Goal: Information Seeking & Learning: Learn about a topic

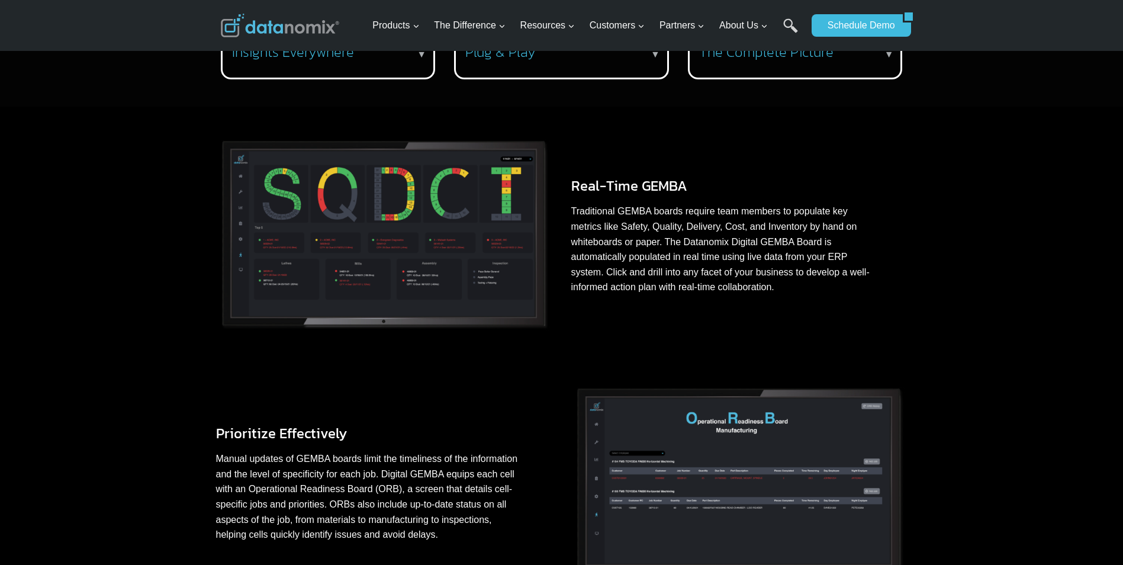
scroll to position [533, 0]
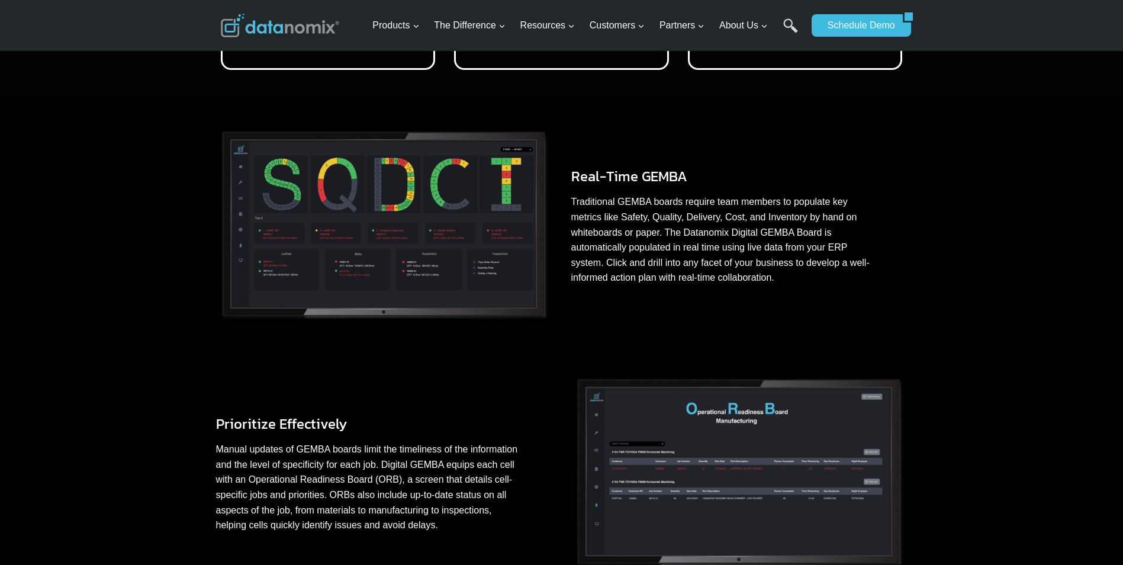
click at [430, 263] on img at bounding box center [384, 226] width 336 height 200
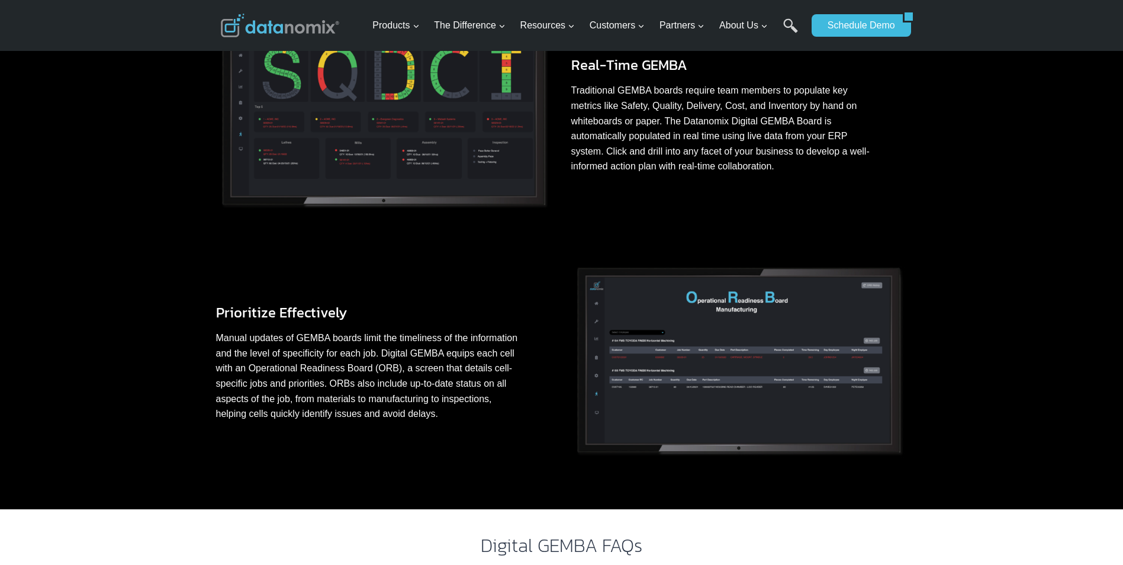
scroll to position [651, 0]
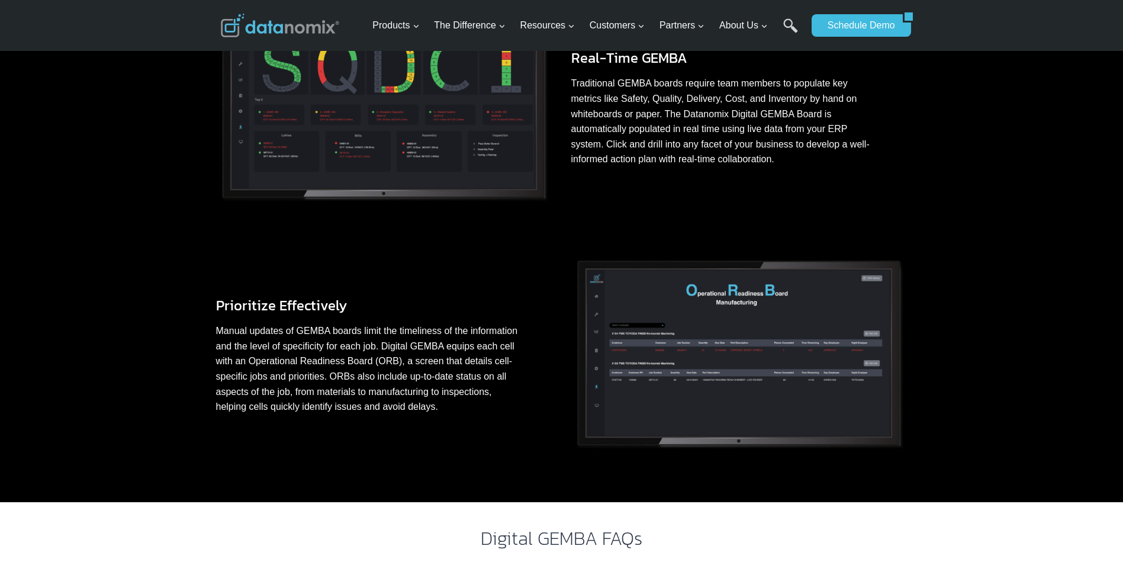
click at [350, 356] on p "Manual updates of GEMBA boards limit the timeliness of the information and the …" at bounding box center [370, 368] width 308 height 91
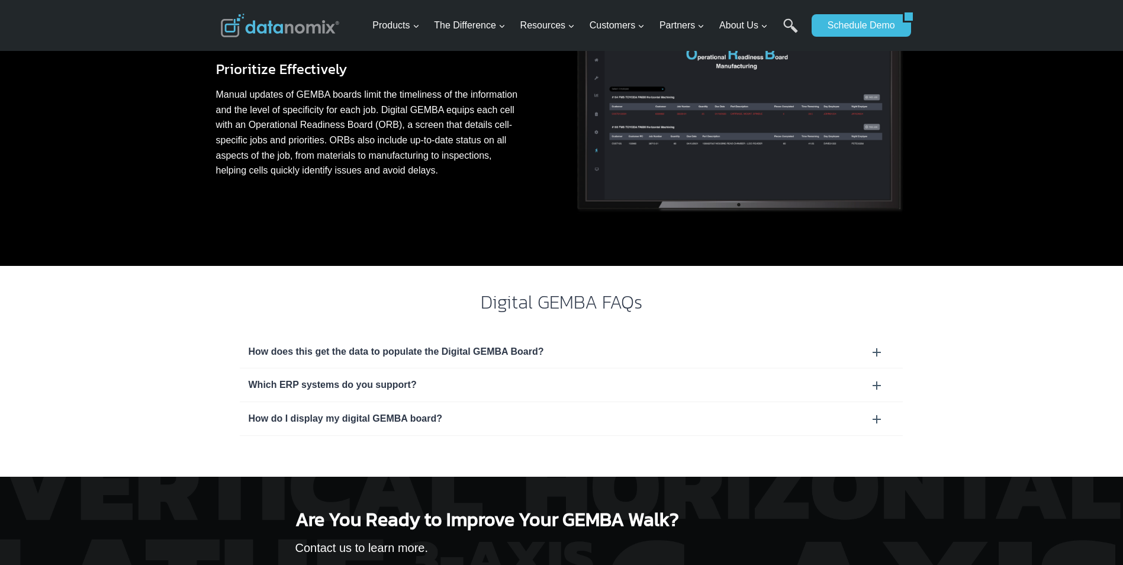
scroll to position [888, 0]
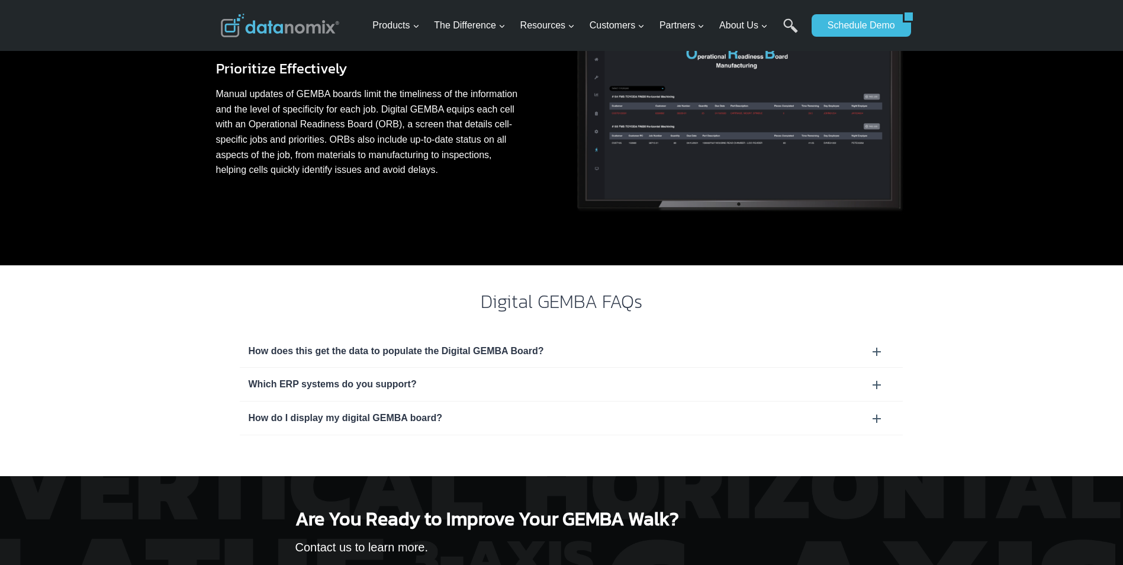
click at [874, 348] on div "How does this get the data to populate the Digital GEMBA Board?" at bounding box center [571, 350] width 645 height 15
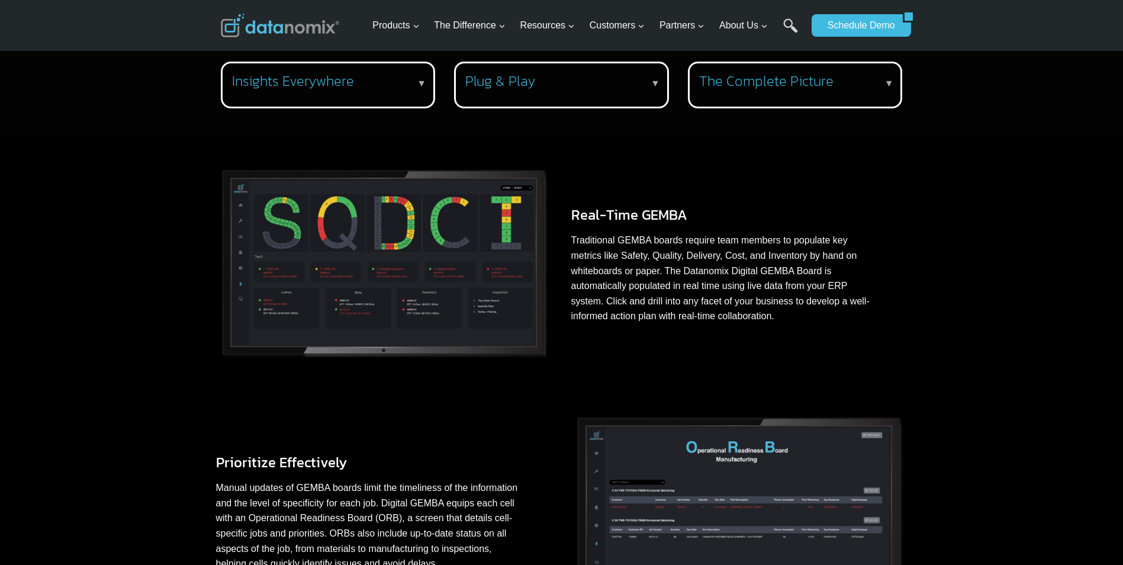
scroll to position [414, 0]
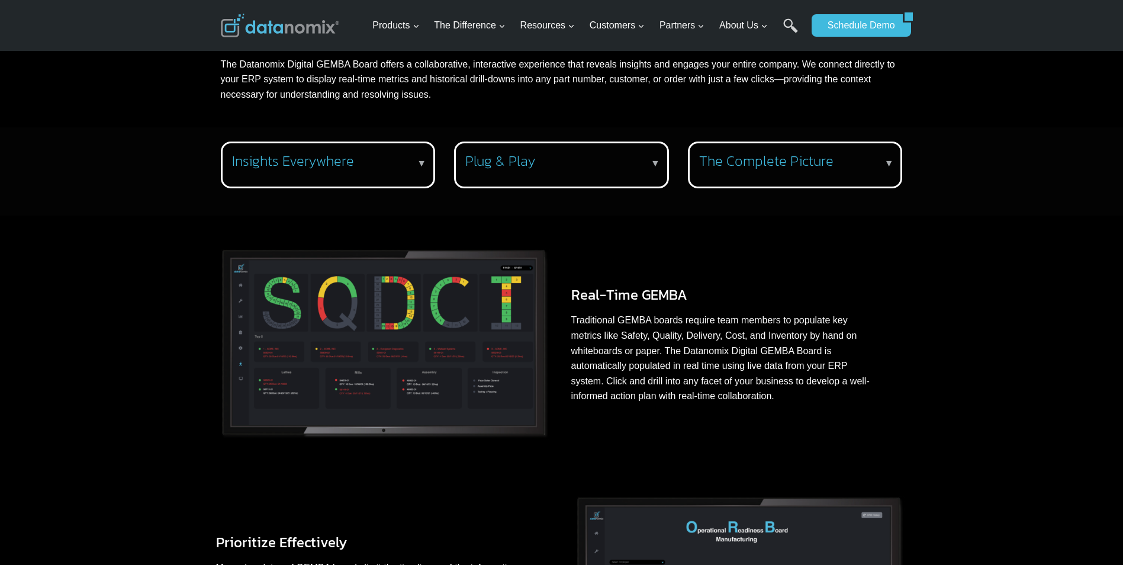
click at [404, 349] on img at bounding box center [384, 344] width 336 height 200
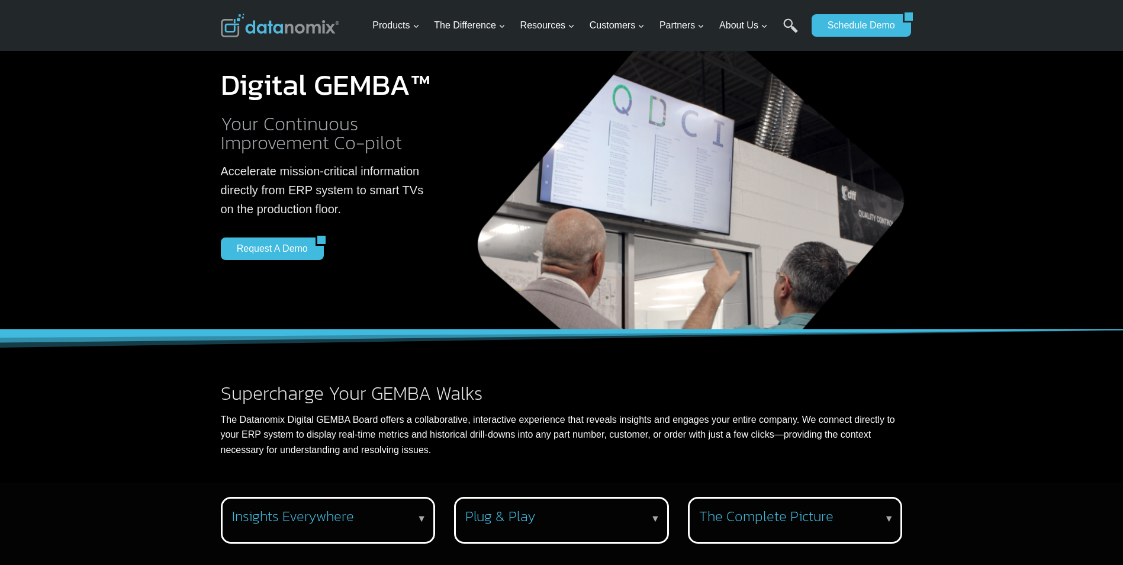
scroll to position [0, 0]
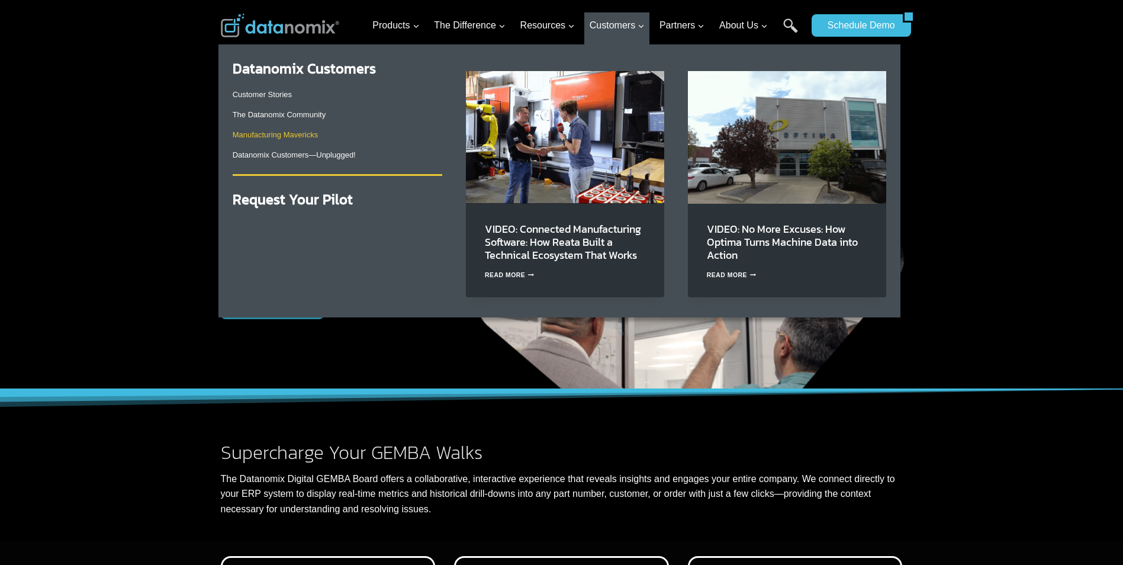
click at [265, 136] on link "Manufacturing Mavericks" at bounding box center [276, 134] width 86 height 9
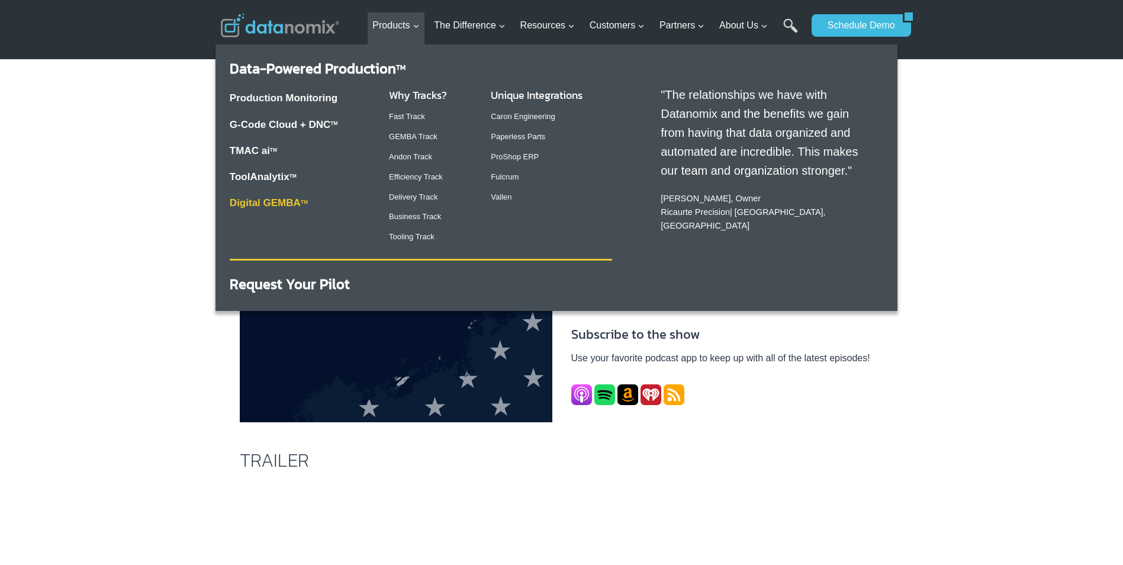
click at [283, 204] on link "Digital GEMBA TM" at bounding box center [269, 202] width 78 height 11
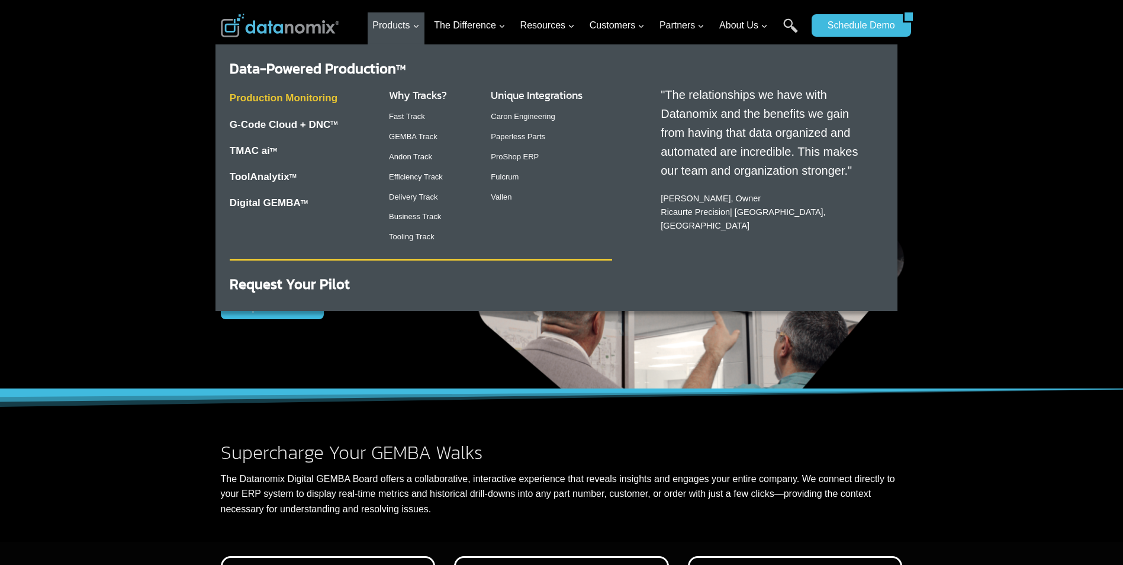
click at [296, 102] on link "Production Monitoring" at bounding box center [284, 97] width 108 height 11
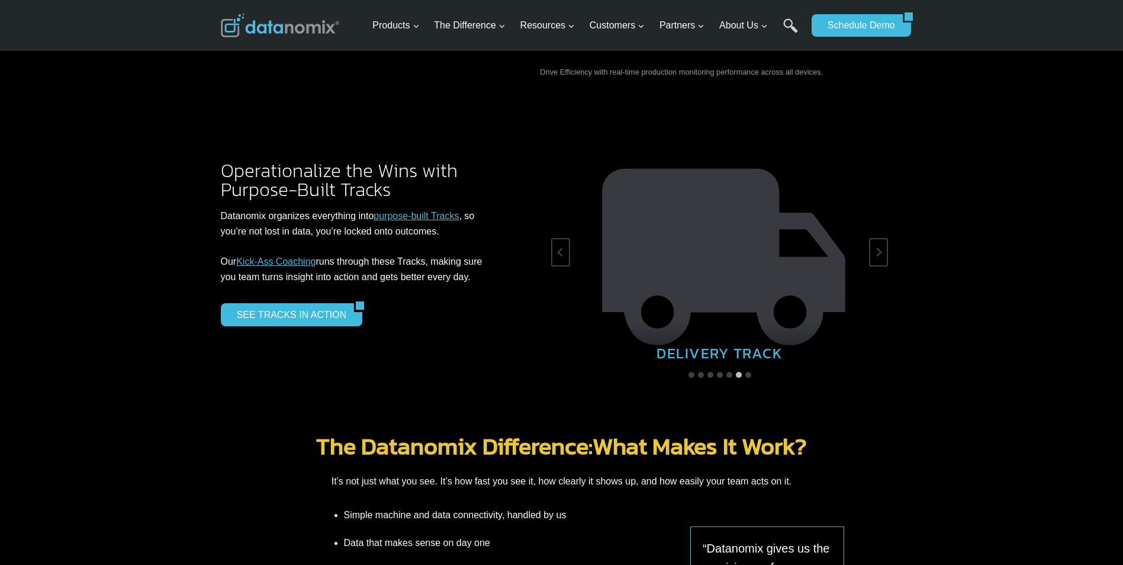
scroll to position [1835, 0]
click at [879, 239] on button "Next slide" at bounding box center [878, 253] width 19 height 28
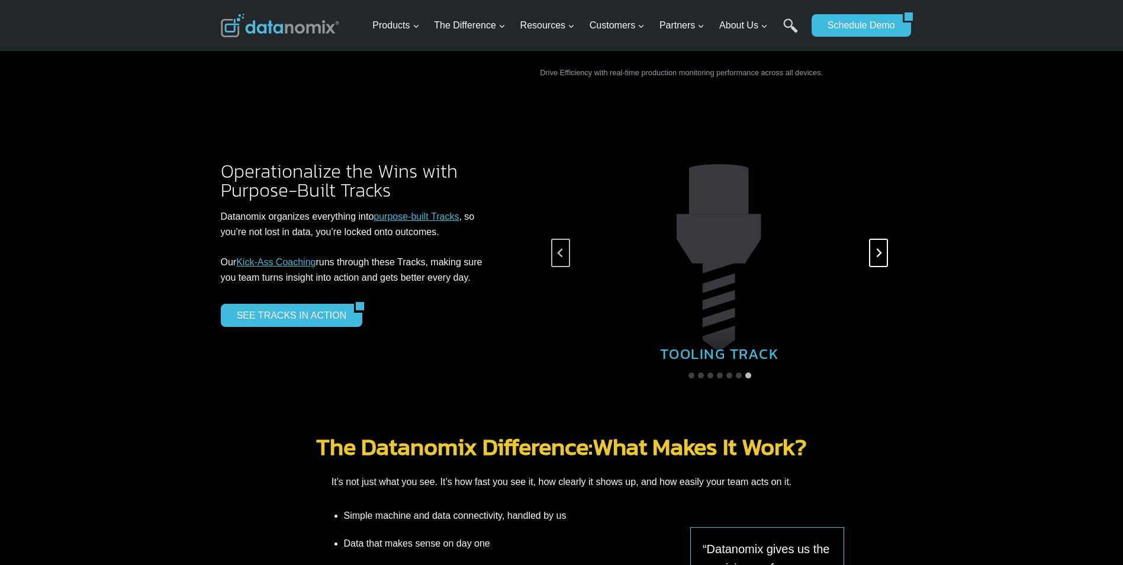
click at [878, 248] on icon "Next slide" at bounding box center [878, 252] width 9 height 9
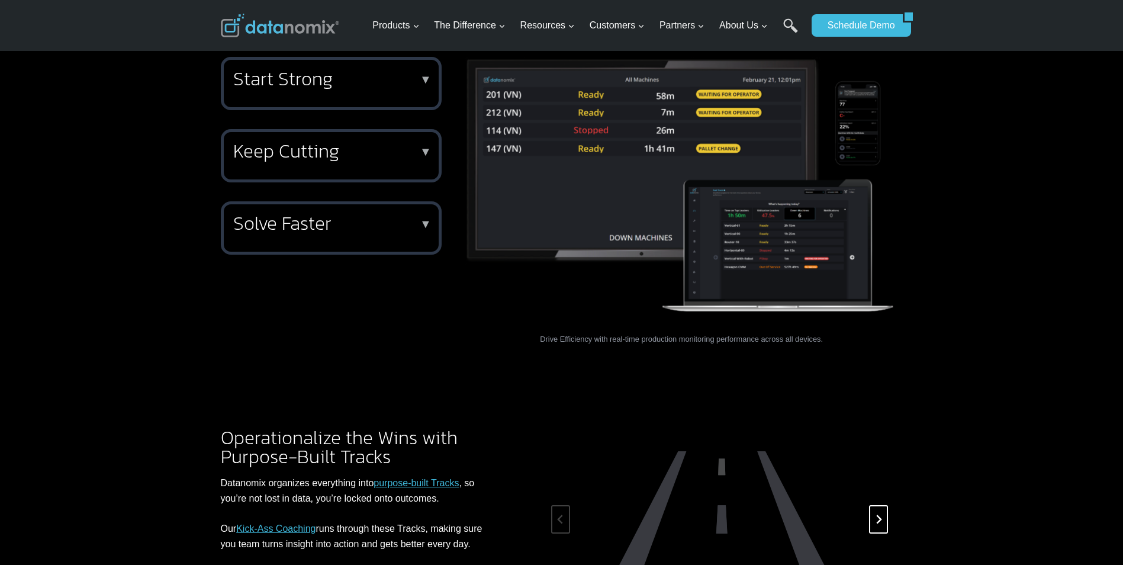
scroll to position [1302, 0]
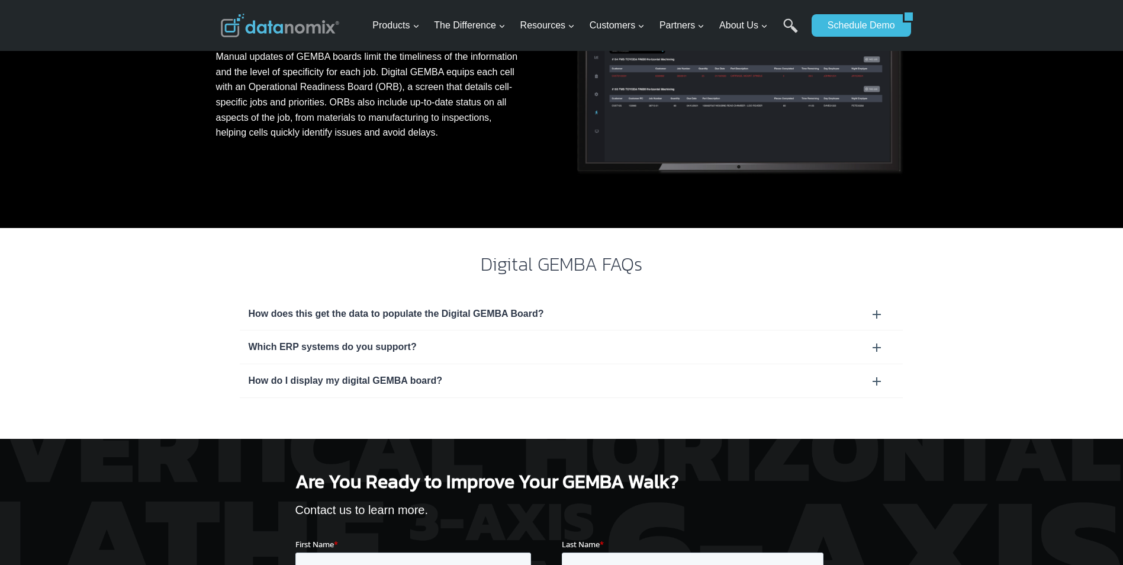
scroll to position [710, 0]
